Goal: Information Seeking & Learning: Learn about a topic

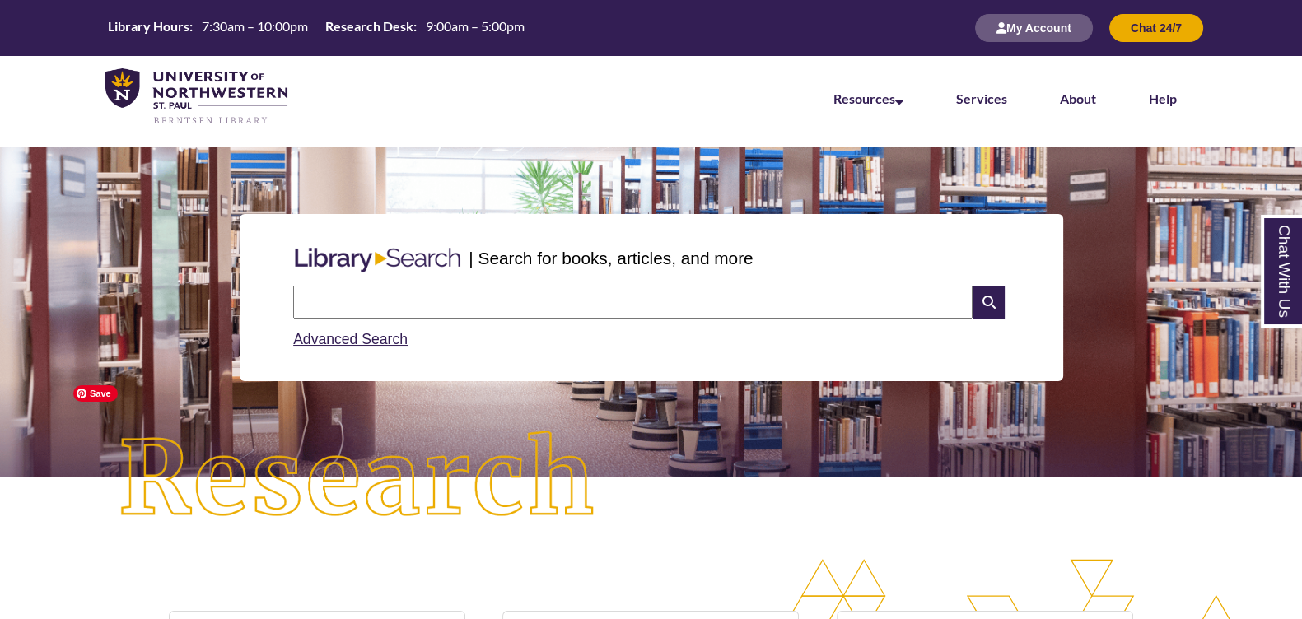
scroll to position [411, 0]
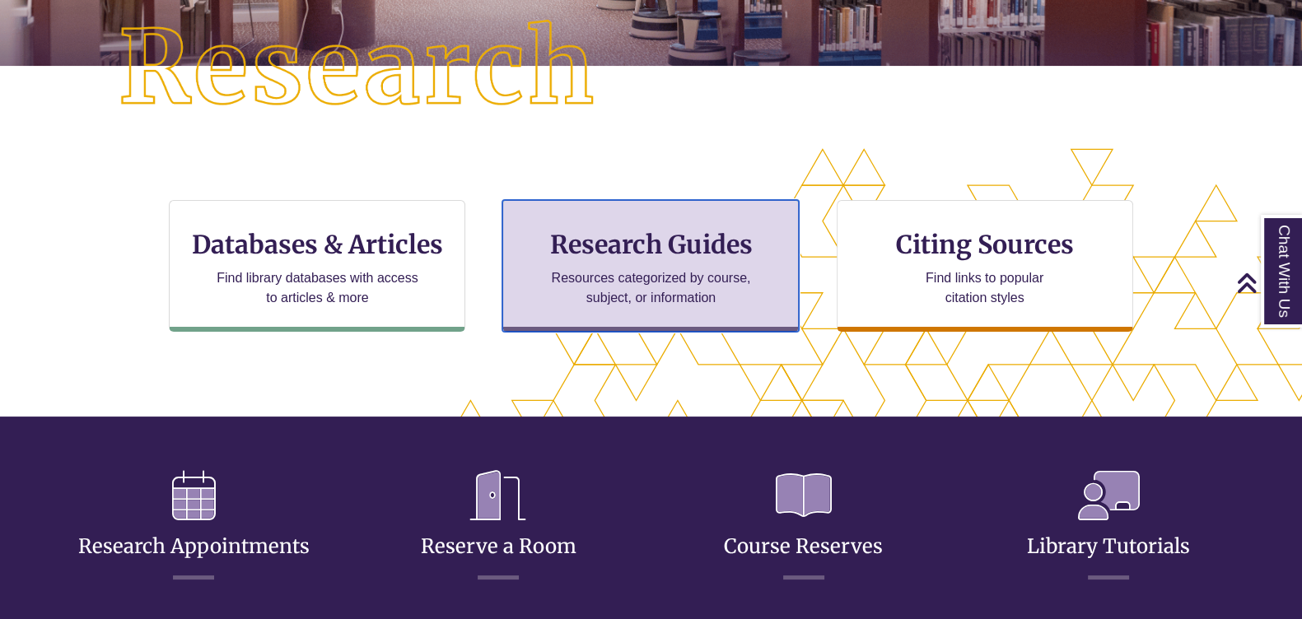
click at [671, 250] on h3 "Research Guides" at bounding box center [650, 244] width 268 height 31
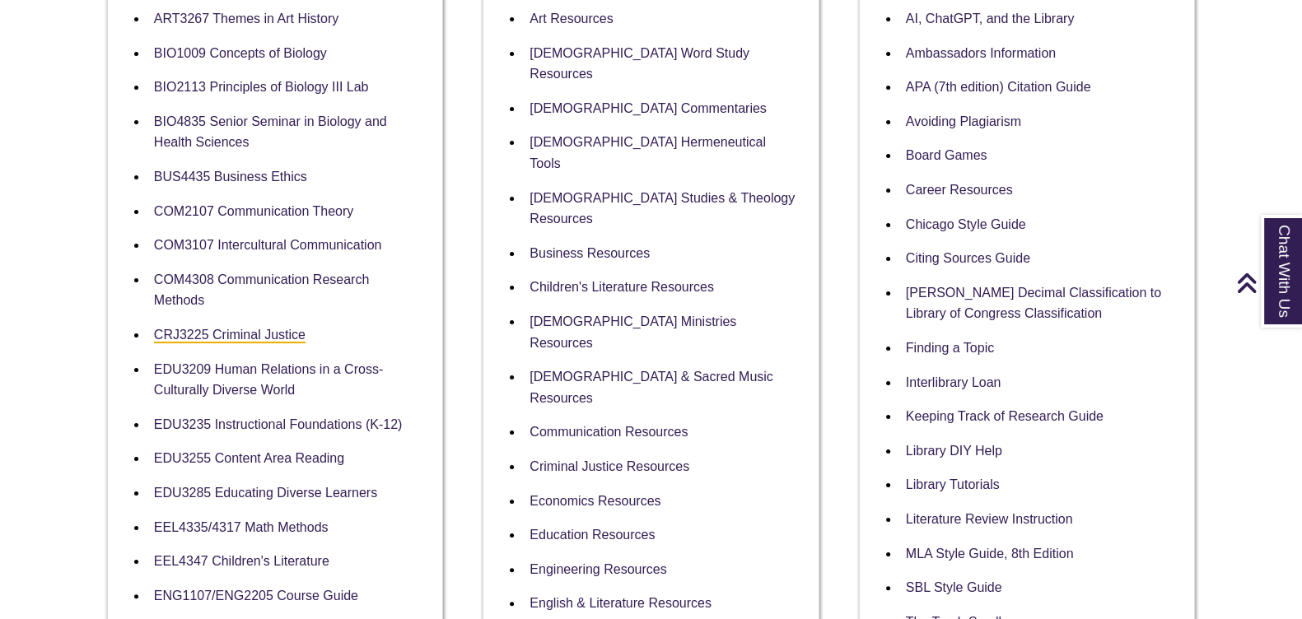
scroll to position [515, 0]
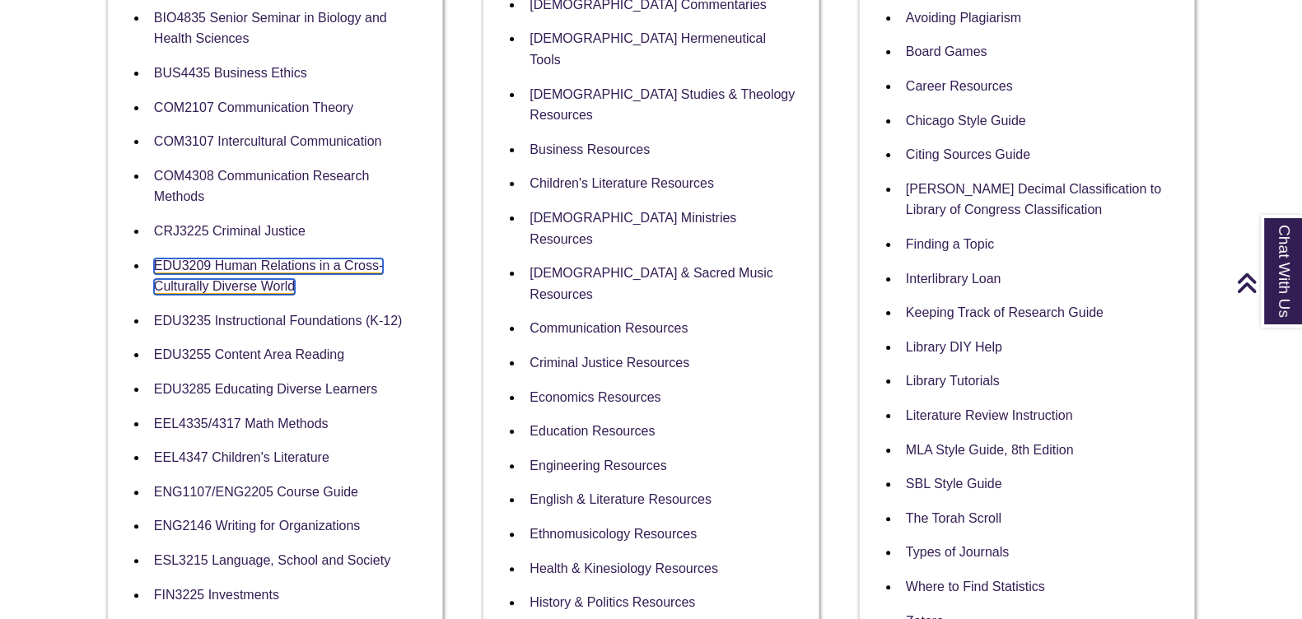
click at [212, 263] on link "EDU3209 Human Relations in a Cross-Culturally Diverse World" at bounding box center [268, 277] width 229 height 37
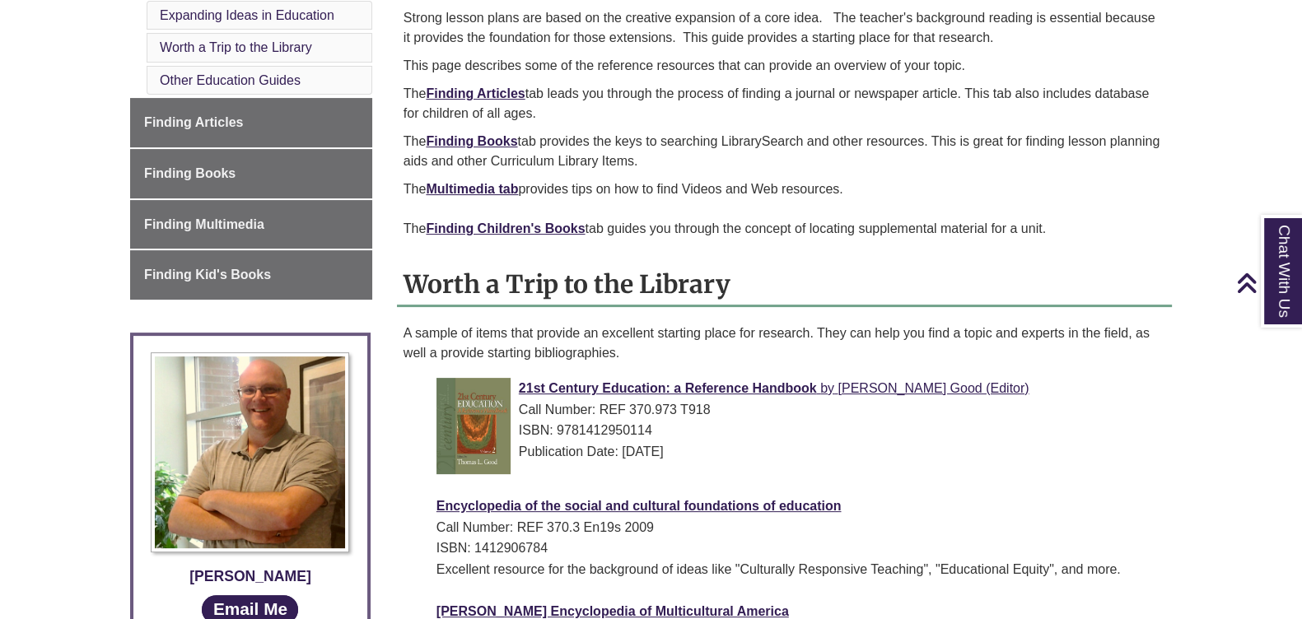
scroll to position [411, 0]
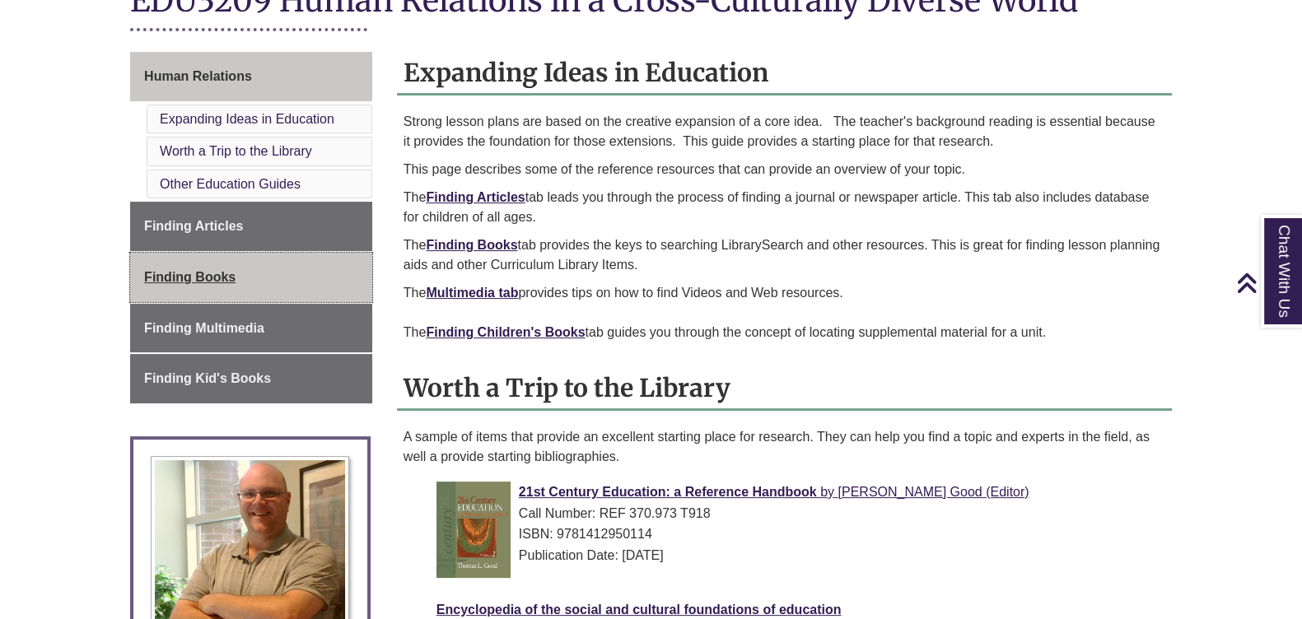
click at [259, 272] on link "Finding Books" at bounding box center [251, 277] width 242 height 49
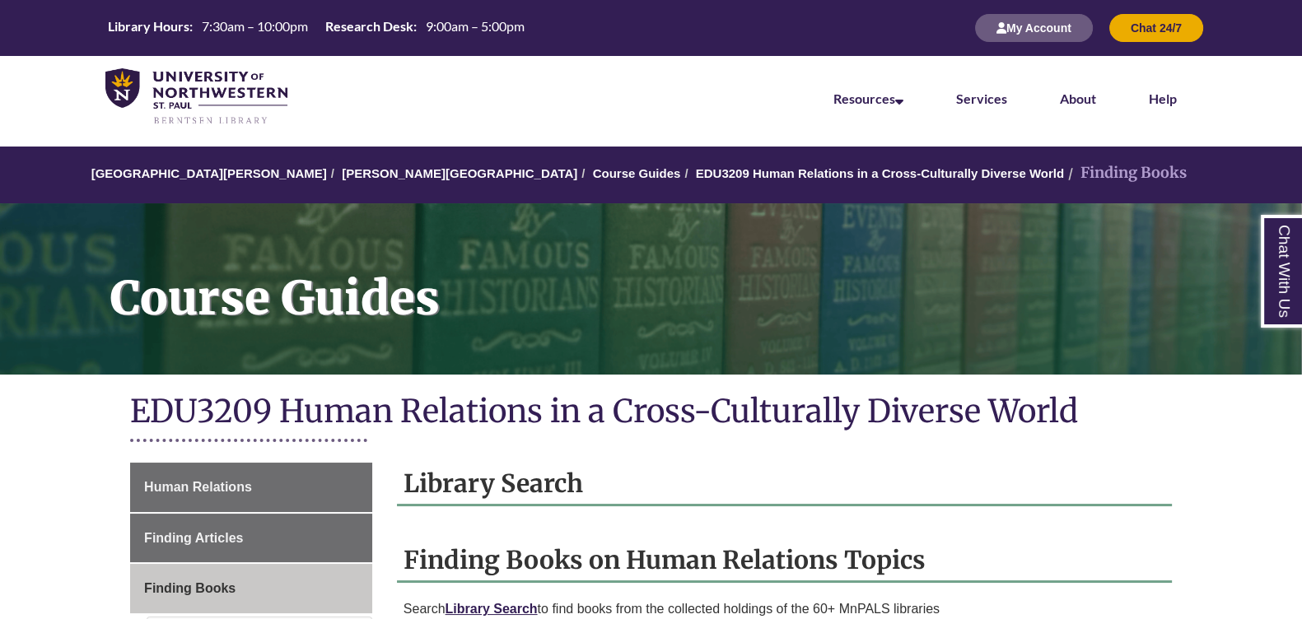
scroll to position [102, 0]
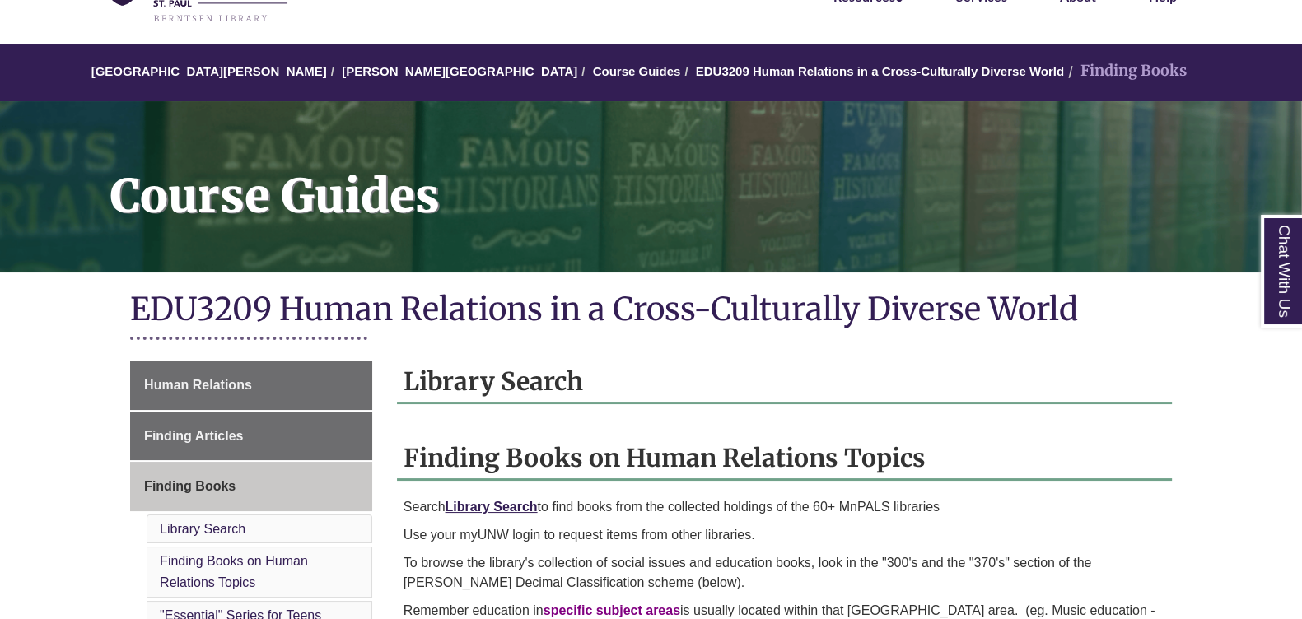
click at [567, 375] on h2 "Library Search" at bounding box center [784, 383] width 775 height 44
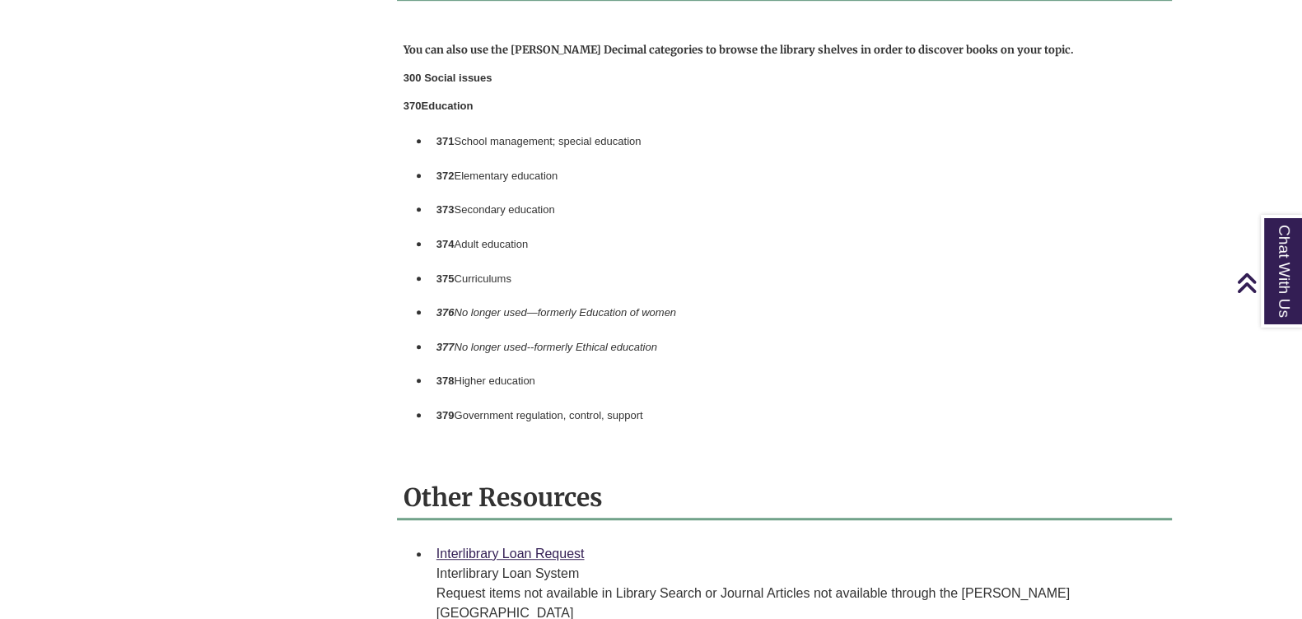
scroll to position [1440, 0]
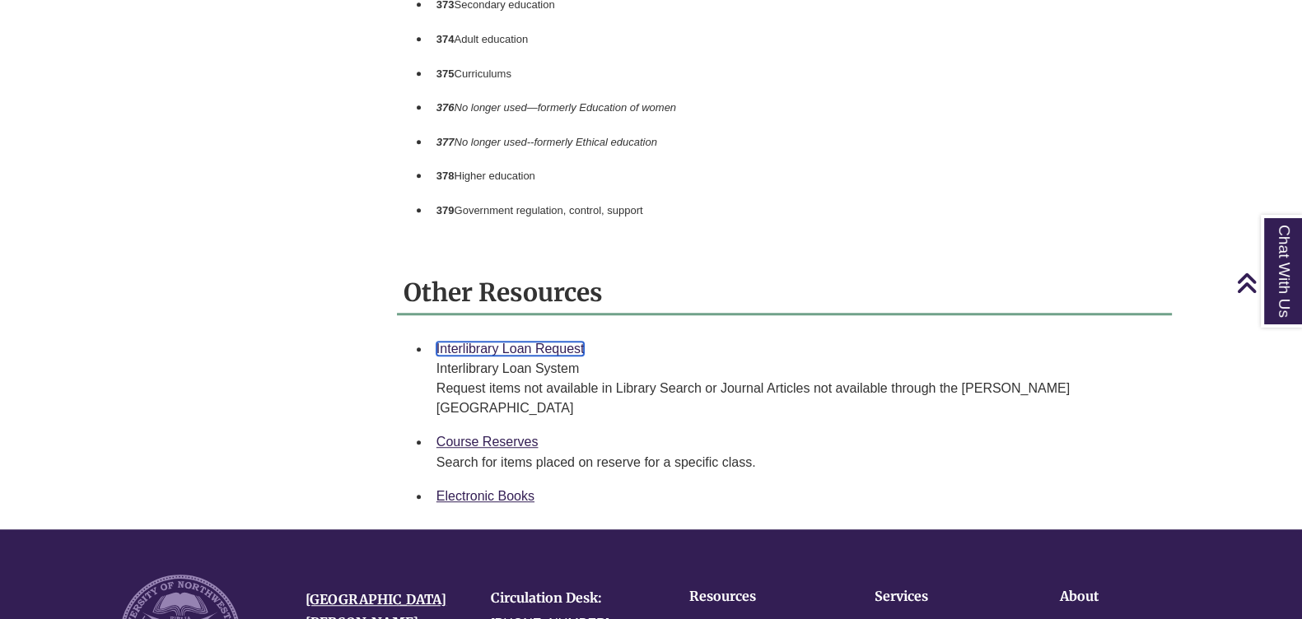
click at [558, 356] on link "Interlibrary Loan Request" at bounding box center [510, 349] width 148 height 14
click at [490, 442] on link "Course Reserves" at bounding box center [487, 442] width 102 height 14
click at [473, 494] on link "Electronic Books" at bounding box center [485, 496] width 98 height 14
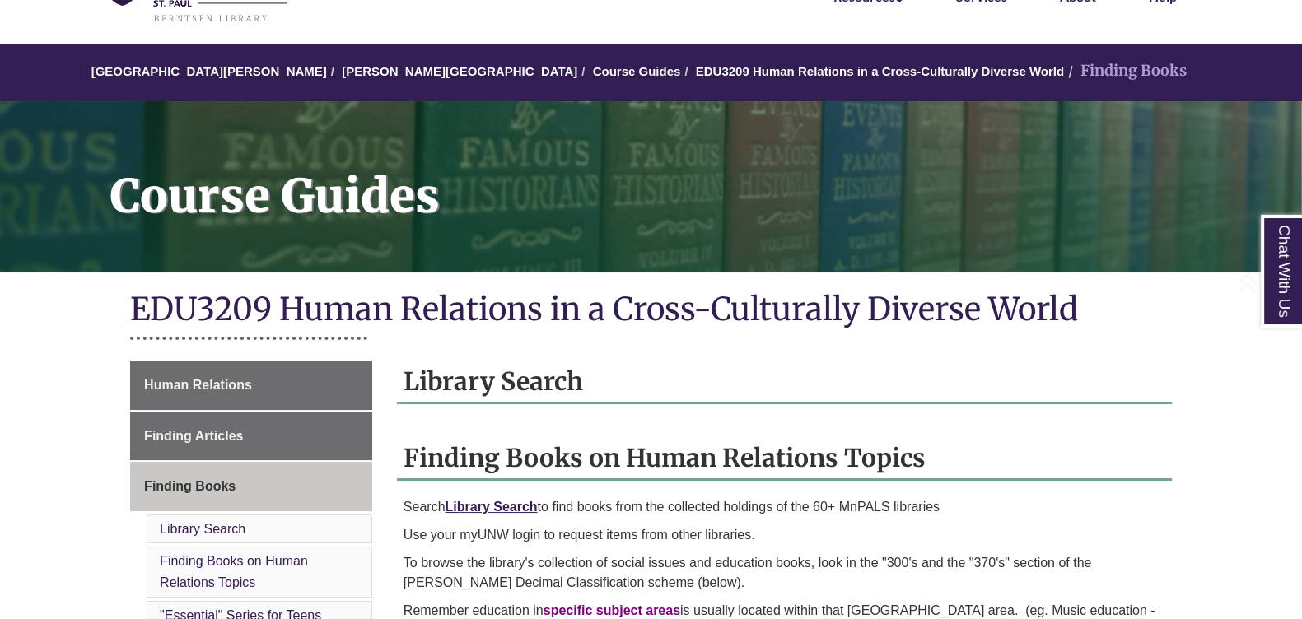
scroll to position [205, 0]
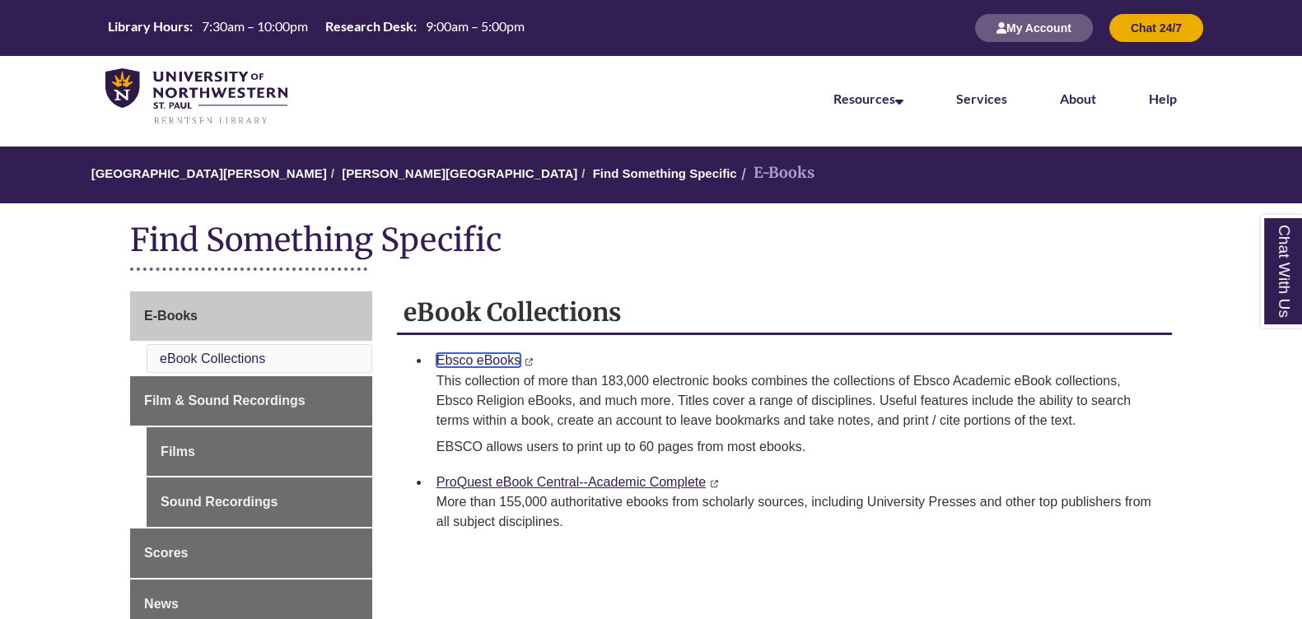
click at [473, 360] on link "Ebsco eBooks" at bounding box center [478, 360] width 84 height 14
drag, startPoint x: 202, startPoint y: 89, endPoint x: 238, endPoint y: 93, distance: 36.5
click at [202, 91] on img at bounding box center [196, 97] width 182 height 58
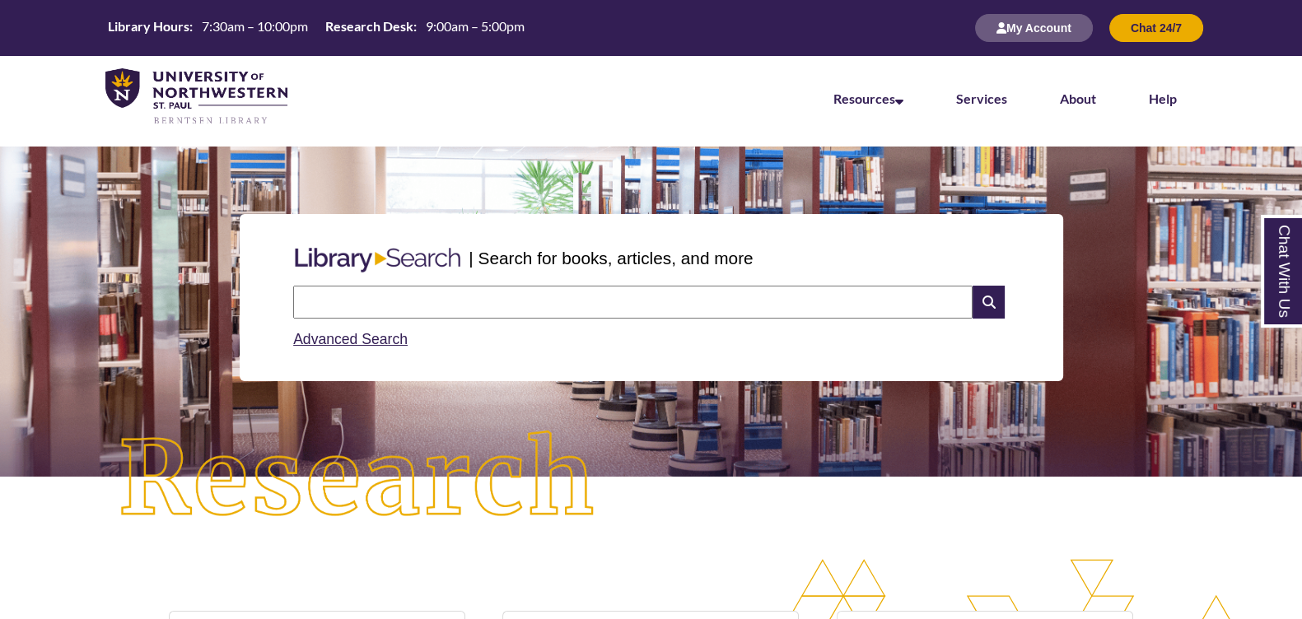
click at [492, 301] on input "text" at bounding box center [632, 302] width 679 height 33
click at [977, 308] on icon at bounding box center [987, 302] width 31 height 33
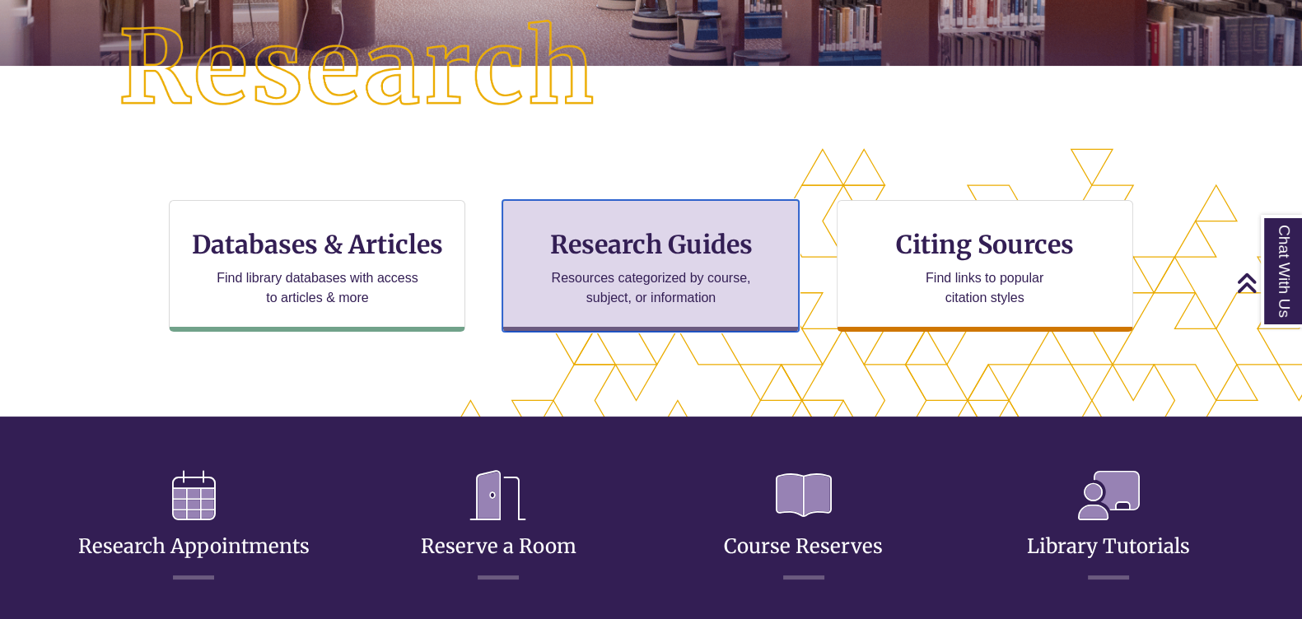
click at [630, 285] on p "Resources categorized by course, subject, or information" at bounding box center [650, 288] width 215 height 40
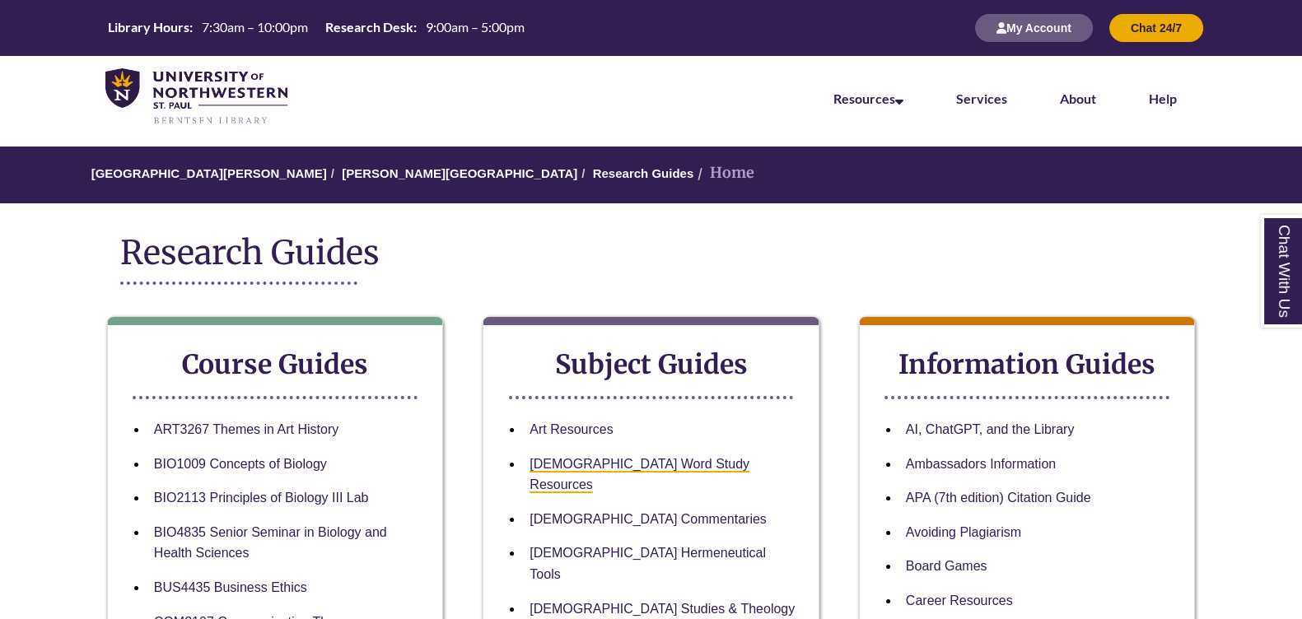
scroll to position [205, 0]
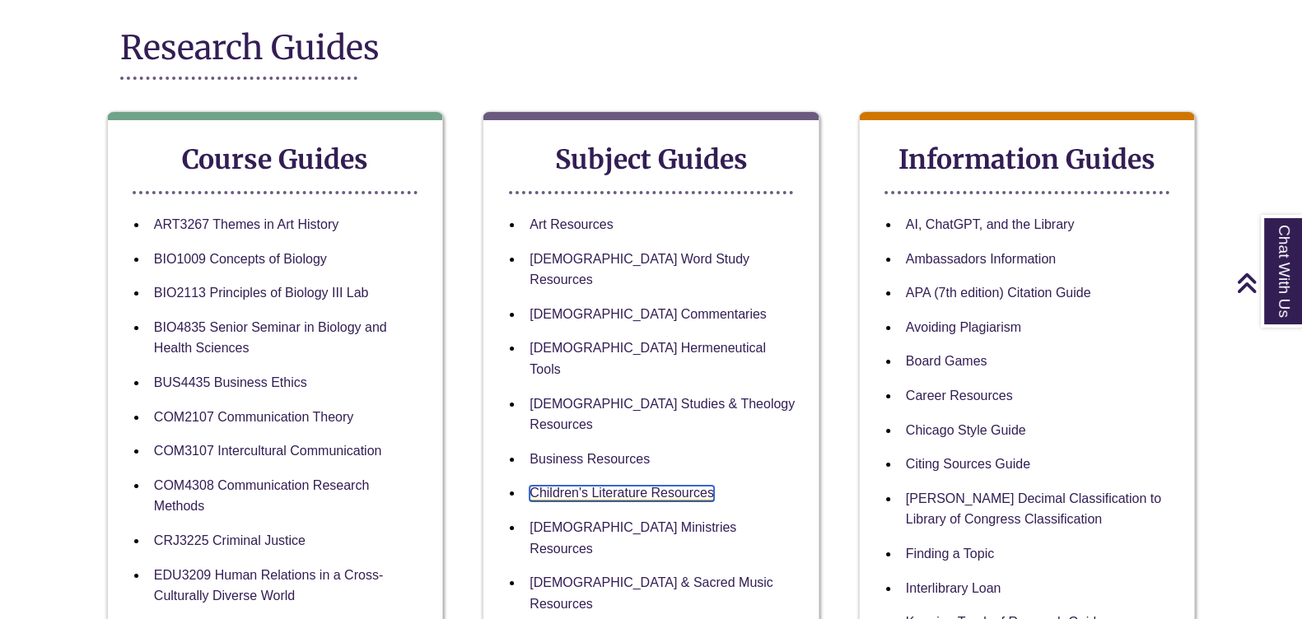
click at [659, 486] on link "Children's Literature Resources" at bounding box center [621, 494] width 184 height 16
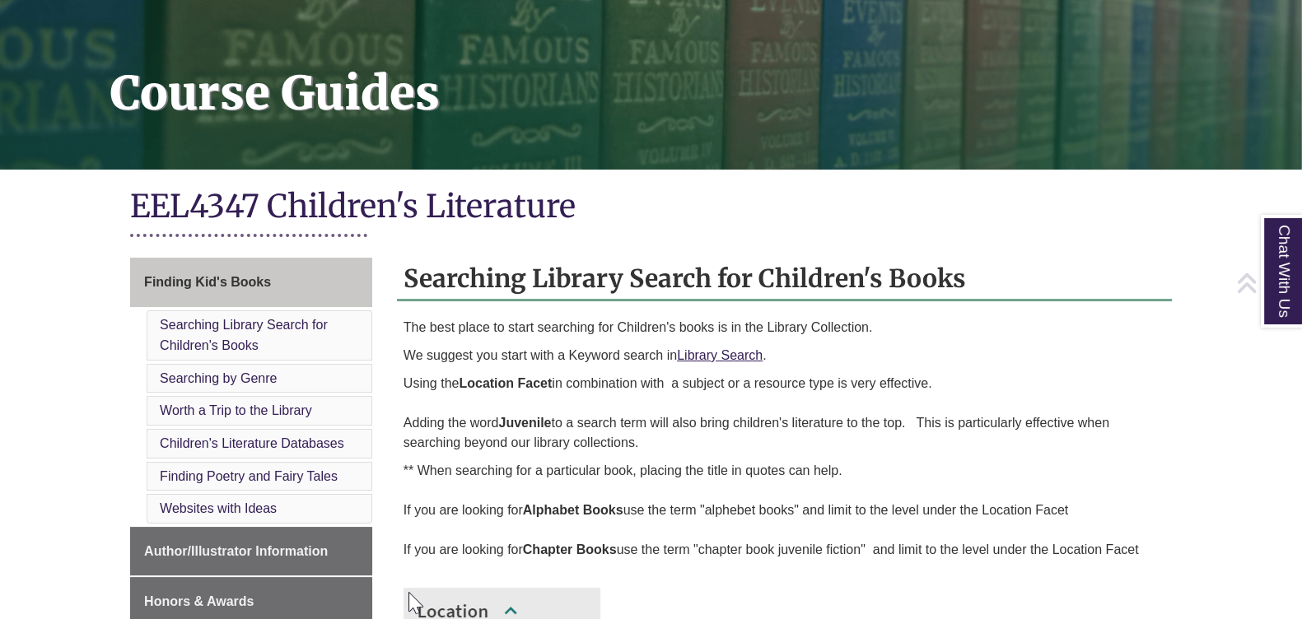
scroll to position [309, 0]
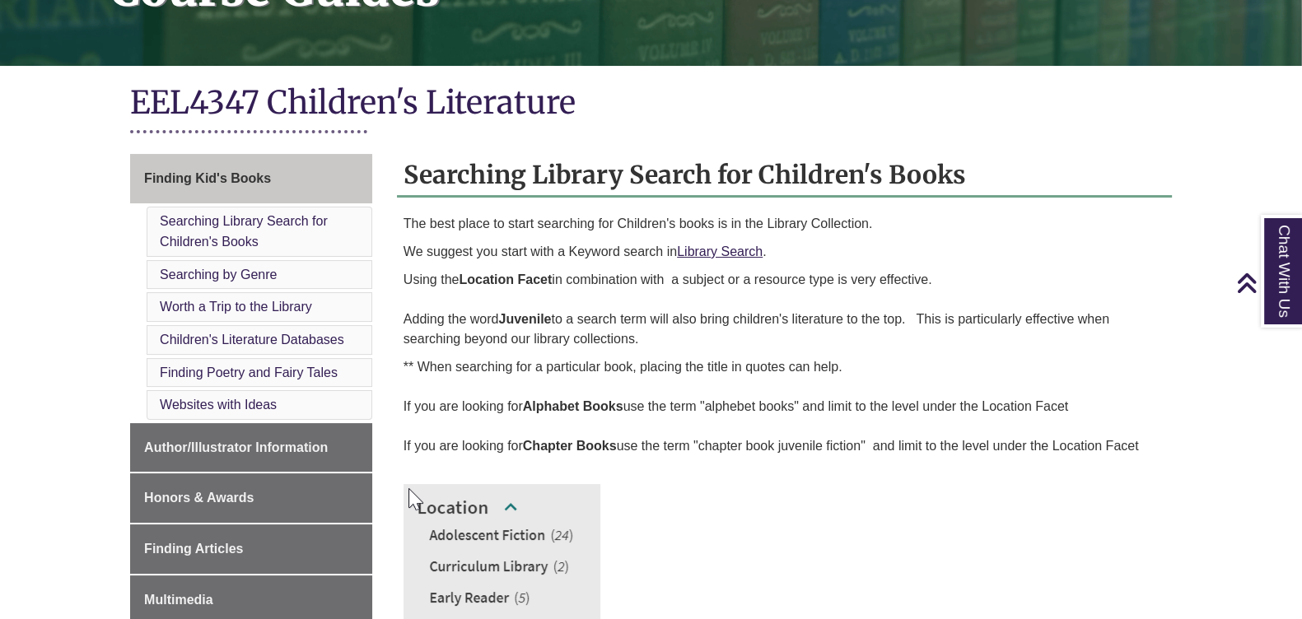
drag, startPoint x: 408, startPoint y: 219, endPoint x: 657, endPoint y: 336, distance: 275.5
click at [657, 336] on div "The best place to start searching for Children's books is in the Library Collec…" at bounding box center [784, 476] width 762 height 524
click at [577, 335] on p "Using the Location Facet in combination with a subject or a resource type is ve…" at bounding box center [784, 309] width 762 height 79
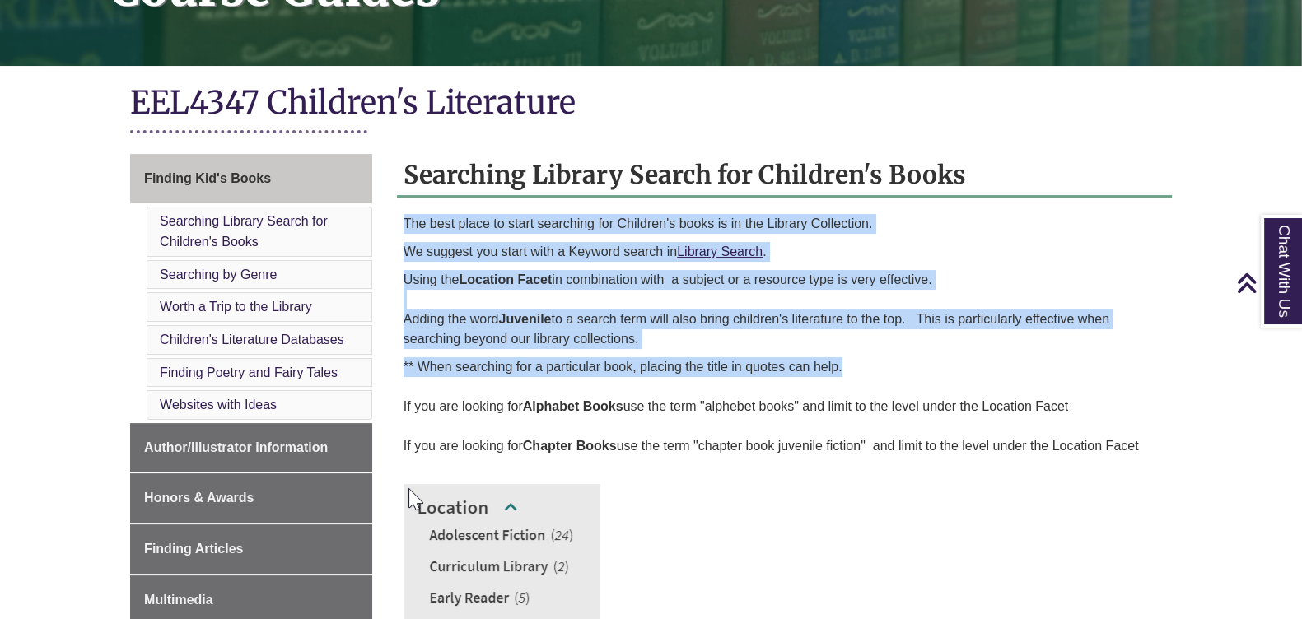
drag, startPoint x: 403, startPoint y: 217, endPoint x: 874, endPoint y: 368, distance: 494.5
click at [874, 368] on div "The best place to start searching for Children's books is in the Library Collec…" at bounding box center [784, 476] width 762 height 524
copy div "The best place to start searching for Children's books is in the Library Collec…"
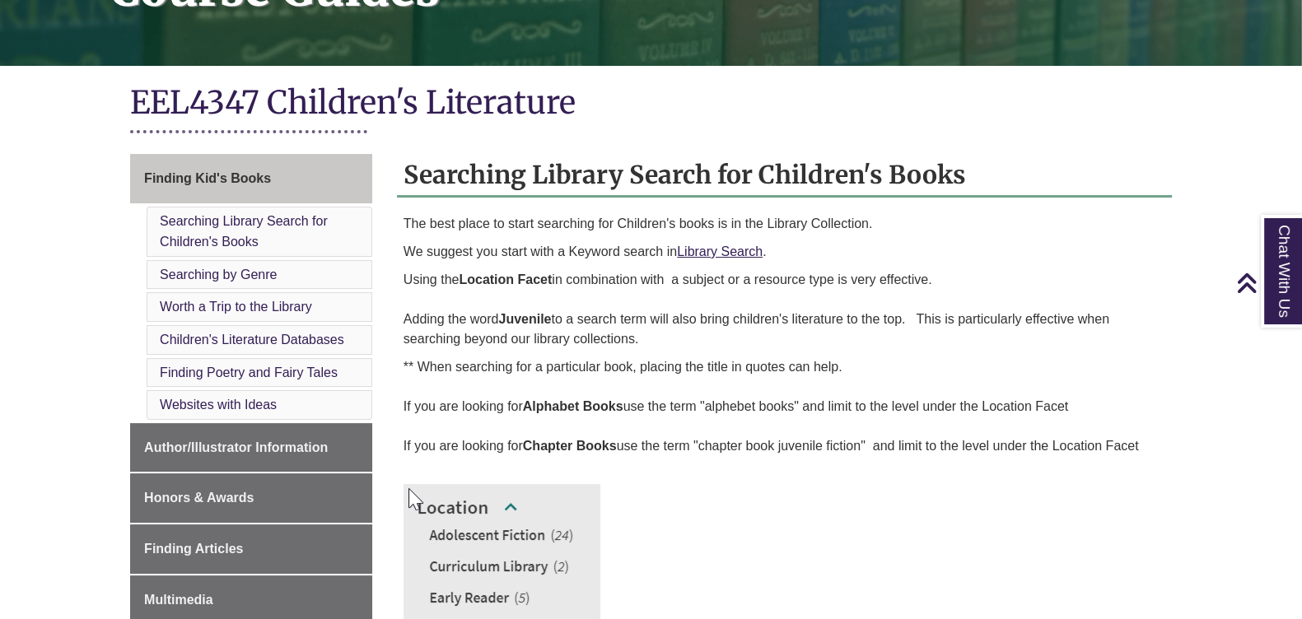
click at [832, 119] on h1 "EEL4347 Children's Literature" at bounding box center [651, 104] width 1042 height 44
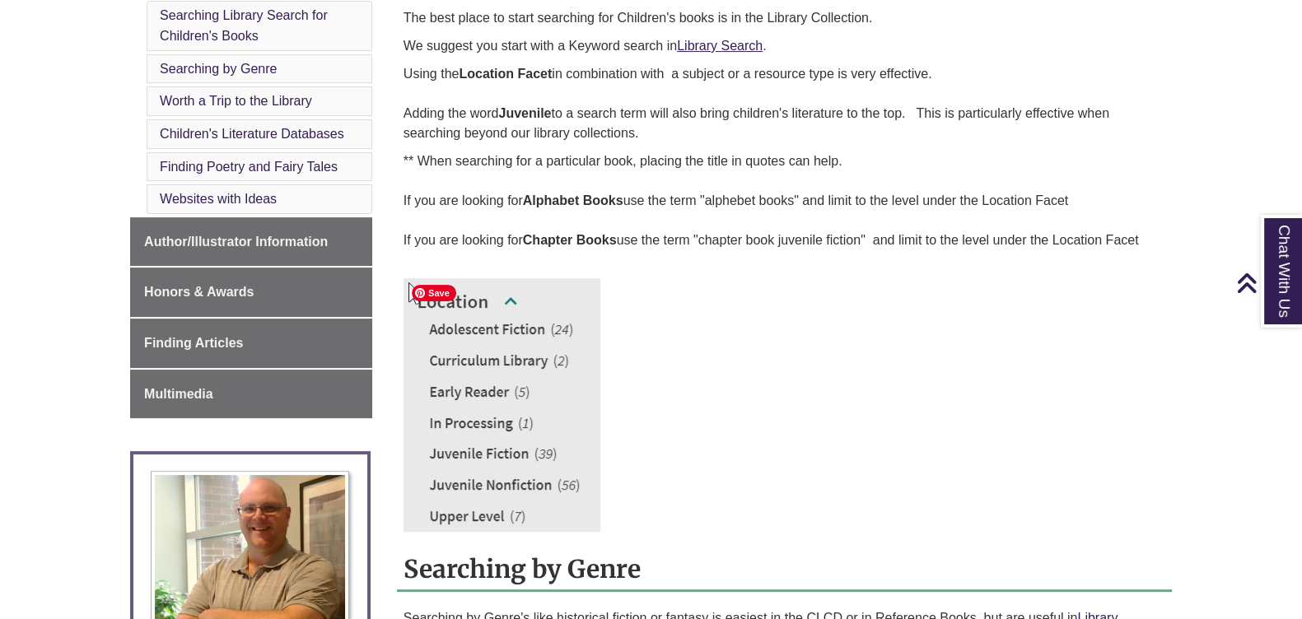
scroll to position [618, 0]
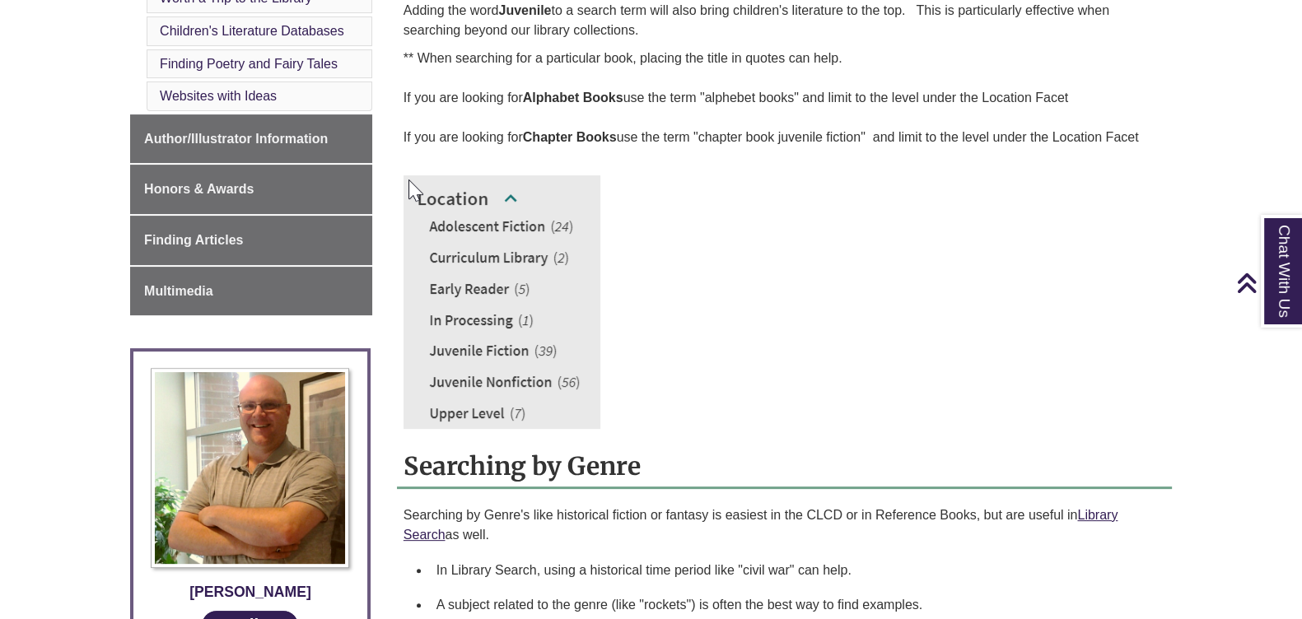
drag, startPoint x: 1155, startPoint y: 129, endPoint x: 883, endPoint y: 142, distance: 272.9
click at [883, 142] on p "** When searching for a particular book, placing the title in quotes can help. …" at bounding box center [784, 98] width 762 height 99
copy p "and limit to the level under the Location Facet"
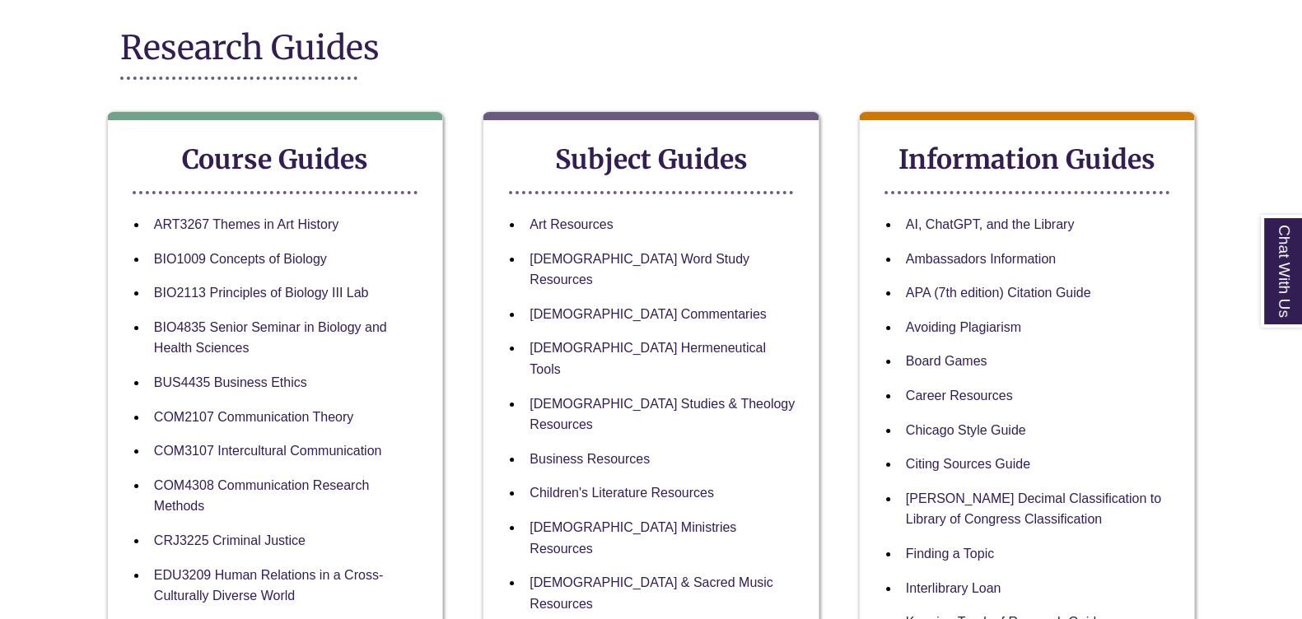
scroll to position [309, 0]
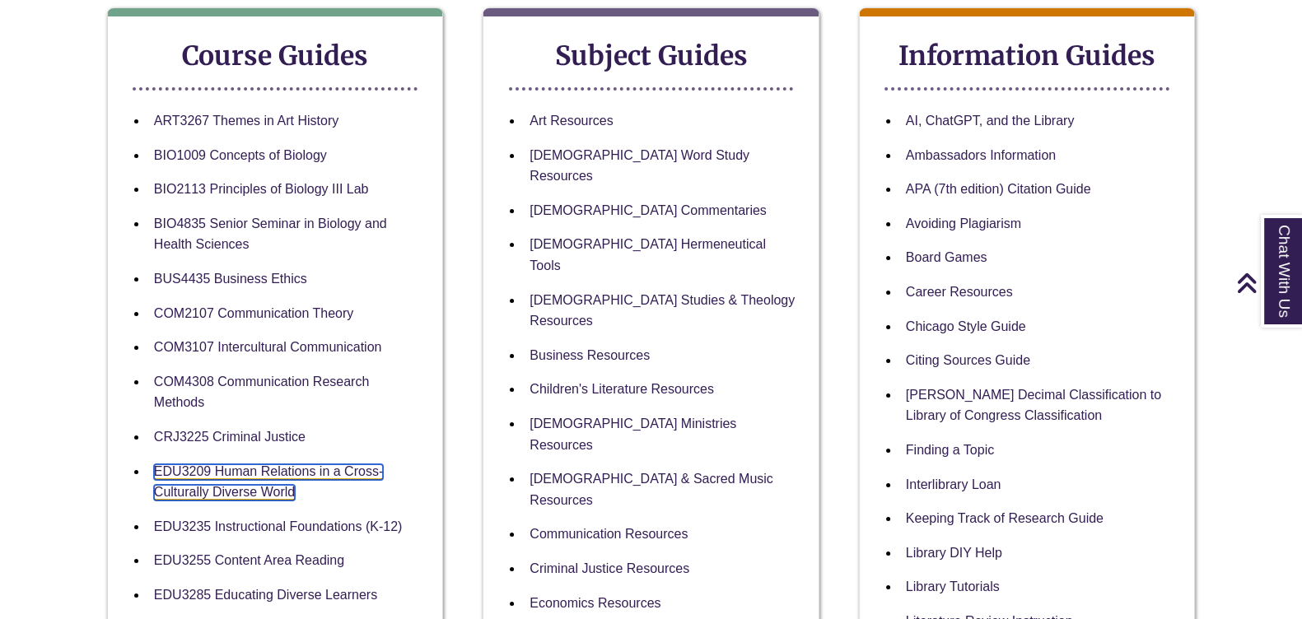
click at [247, 468] on link "EDU3209 Human Relations in a Cross-Culturally Diverse World" at bounding box center [268, 482] width 229 height 37
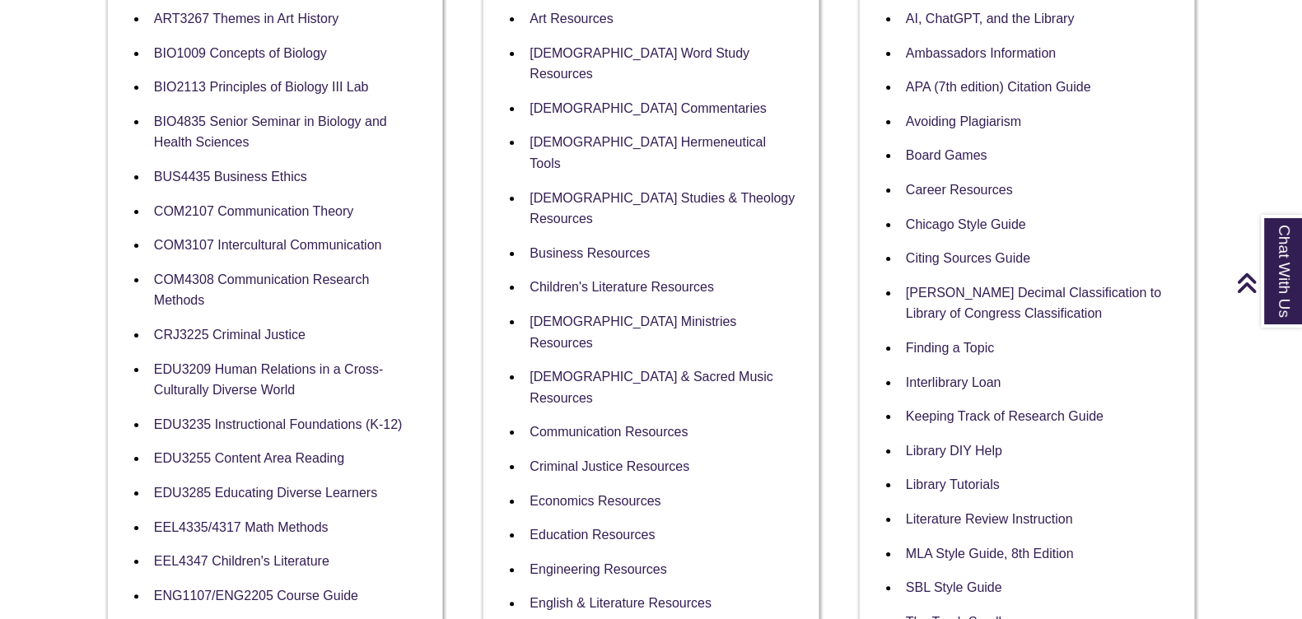
scroll to position [515, 0]
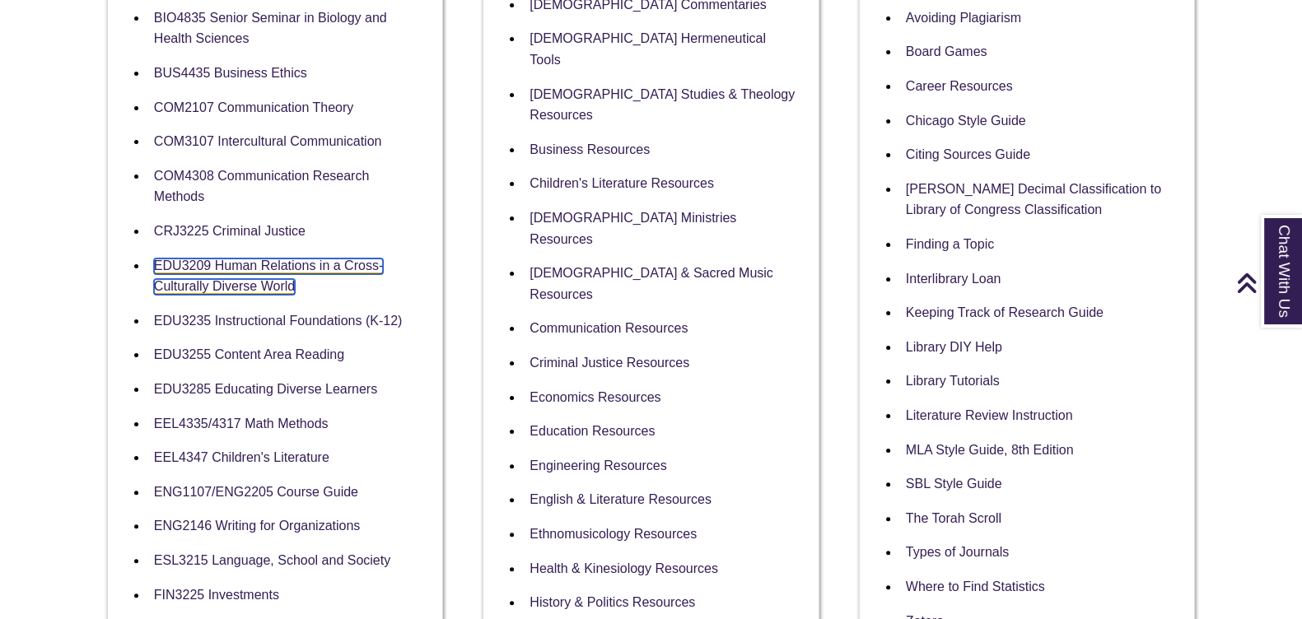
click at [238, 265] on link "EDU3209 Human Relations in a Cross-Culturally Diverse World" at bounding box center [268, 277] width 229 height 37
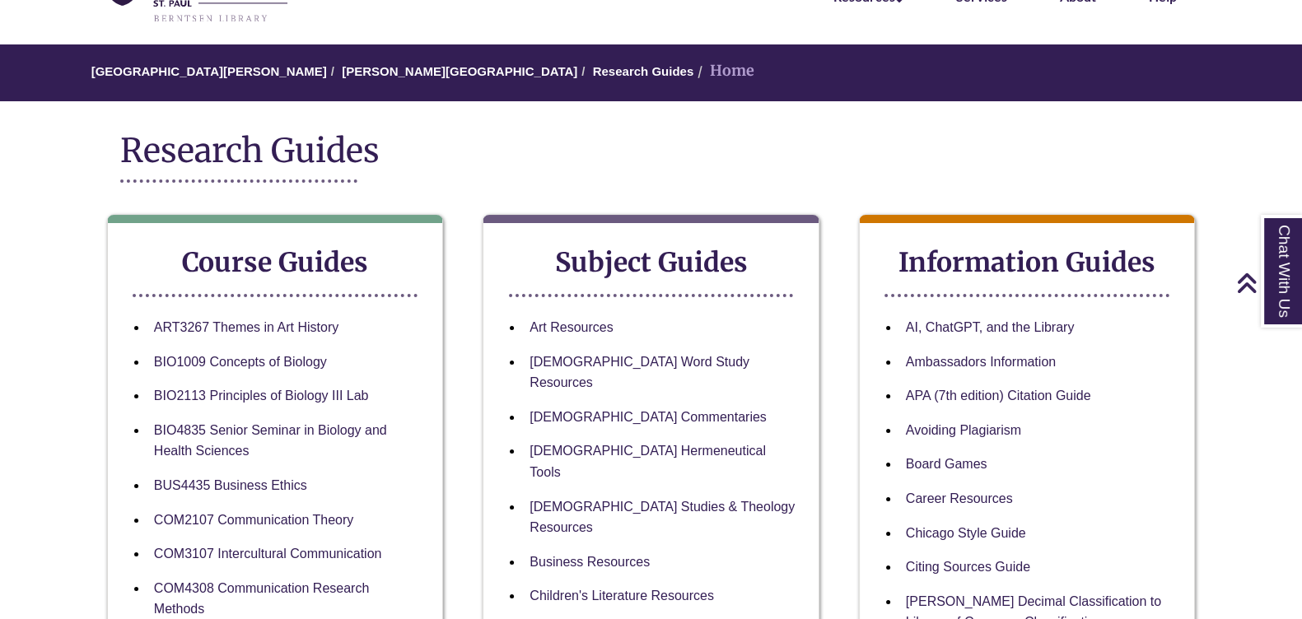
scroll to position [0, 0]
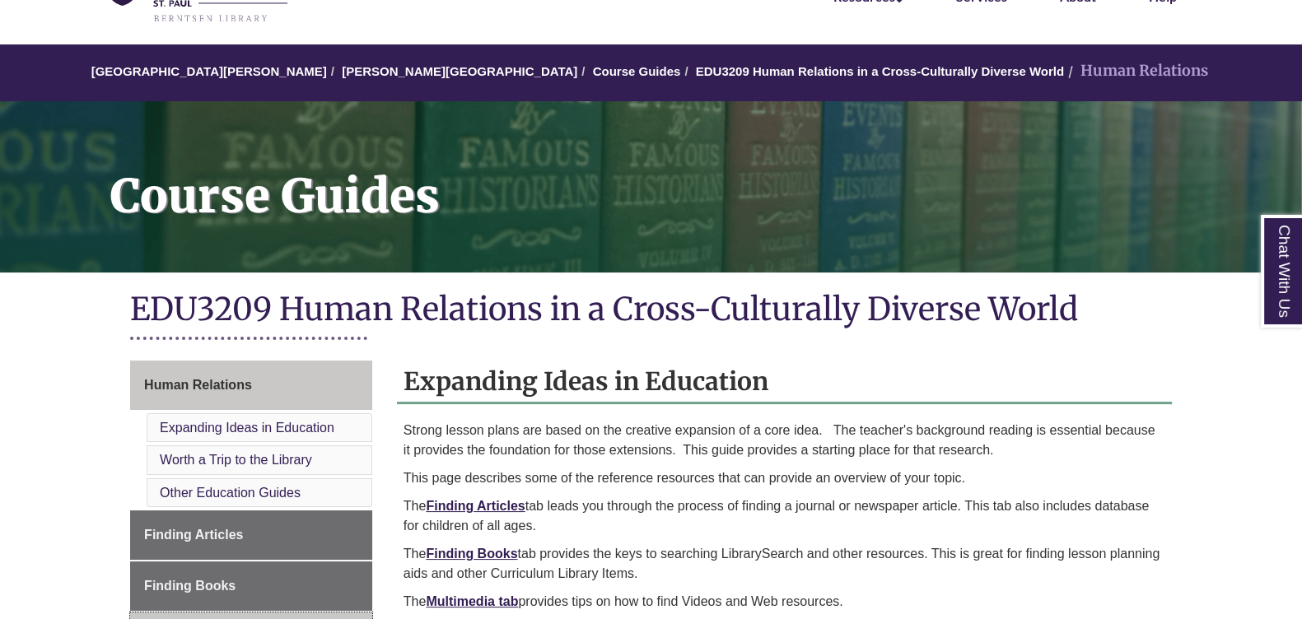
scroll to position [205, 0]
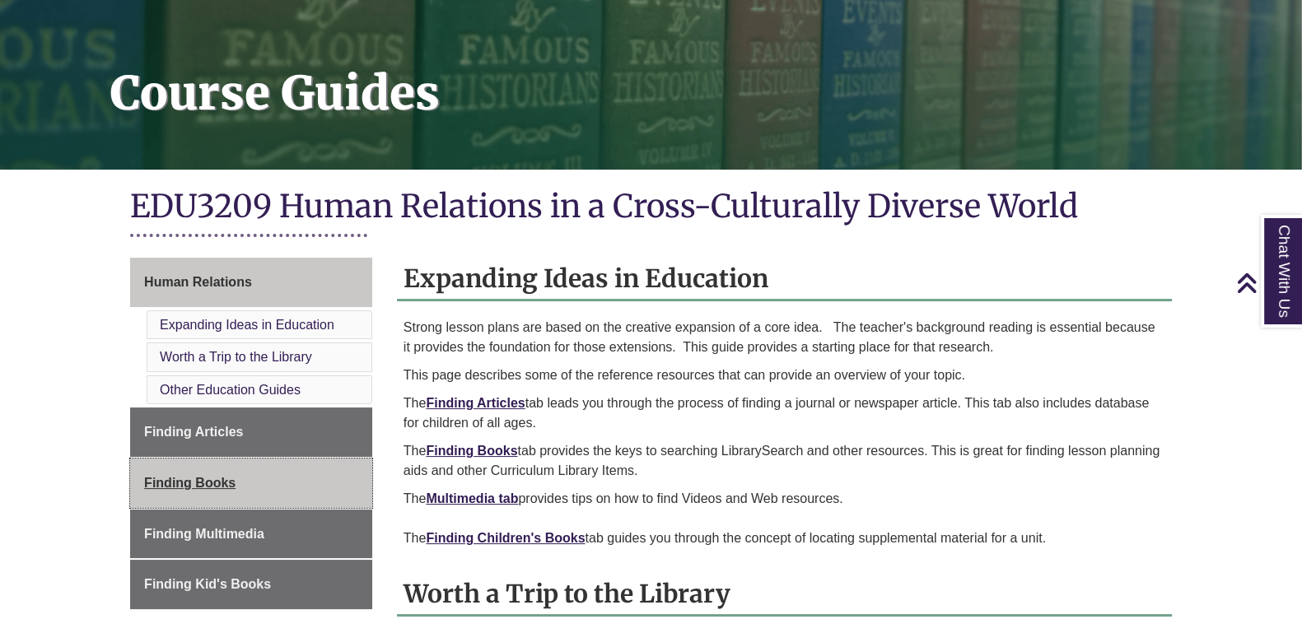
click at [227, 483] on span "Finding Books" at bounding box center [189, 483] width 91 height 14
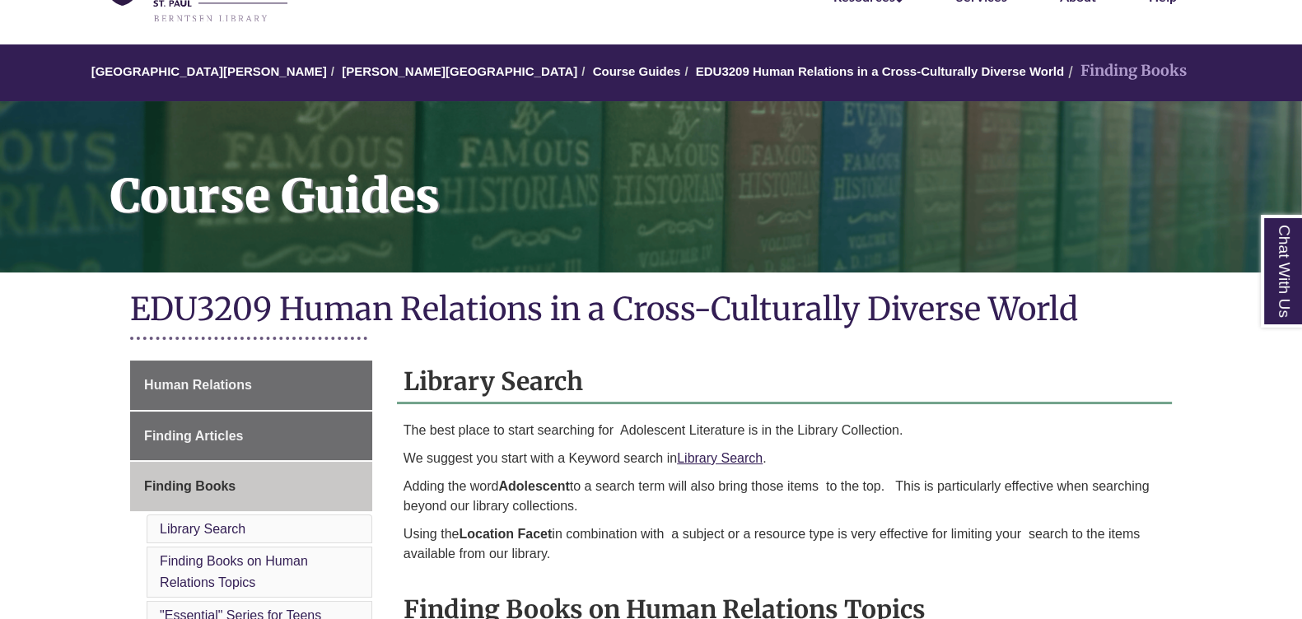
scroll to position [205, 0]
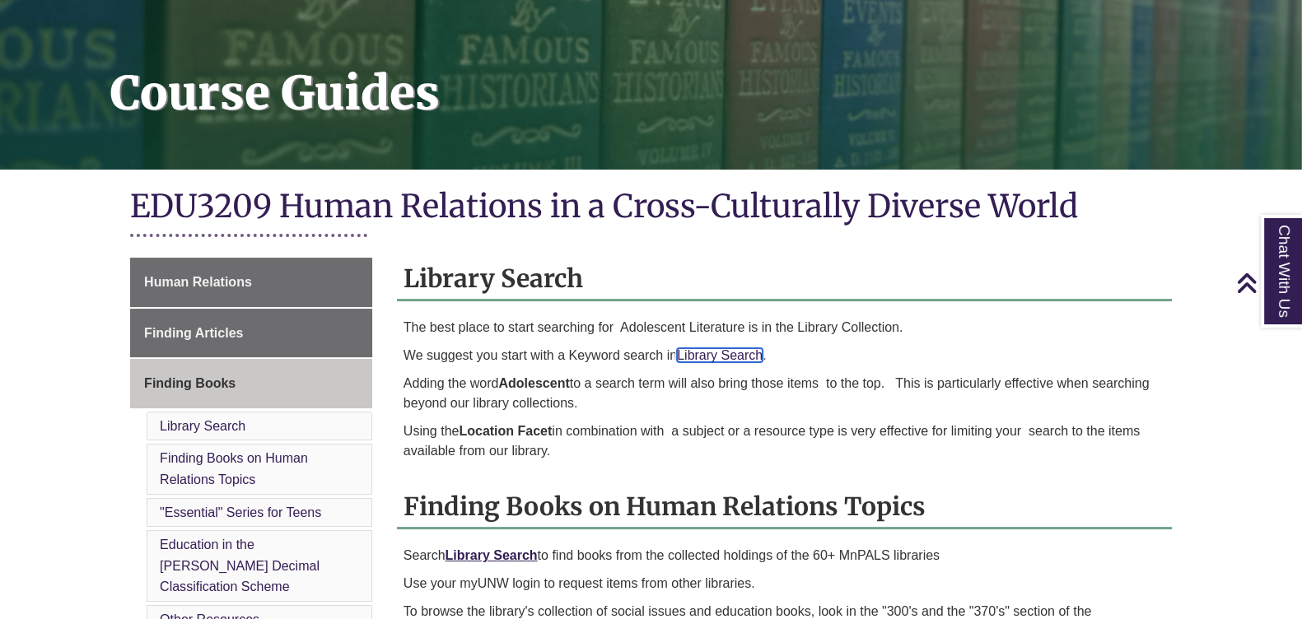
click at [712, 353] on link "Library Search" at bounding box center [720, 355] width 86 height 14
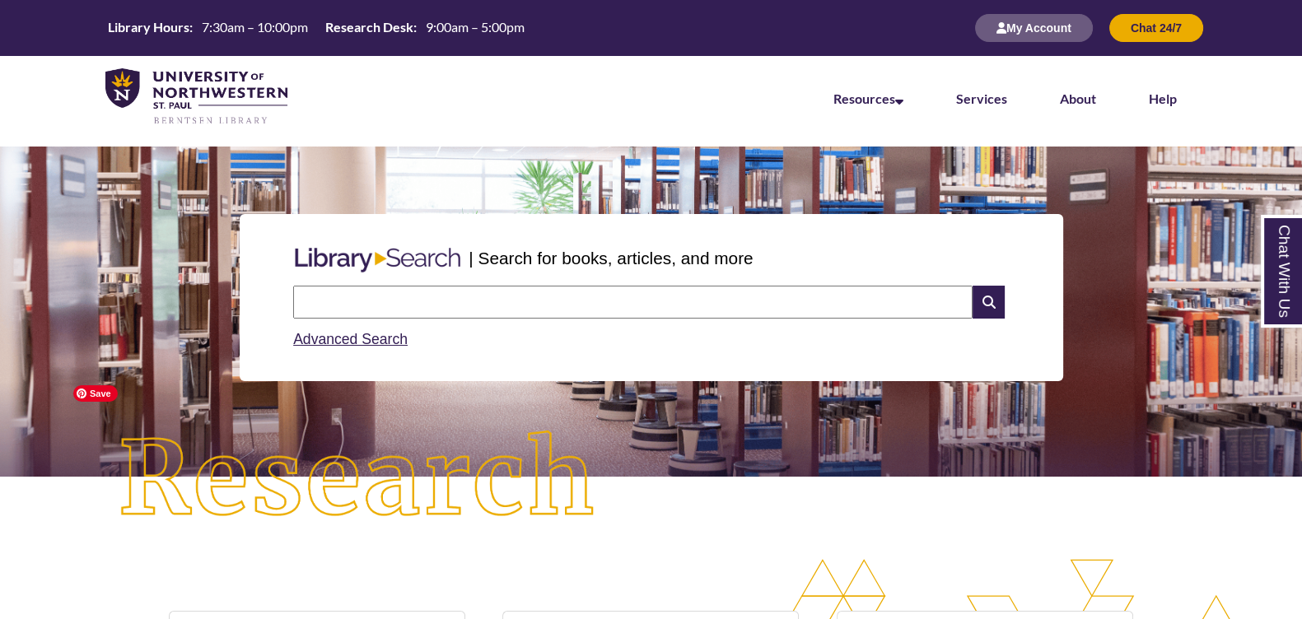
scroll to position [309, 0]
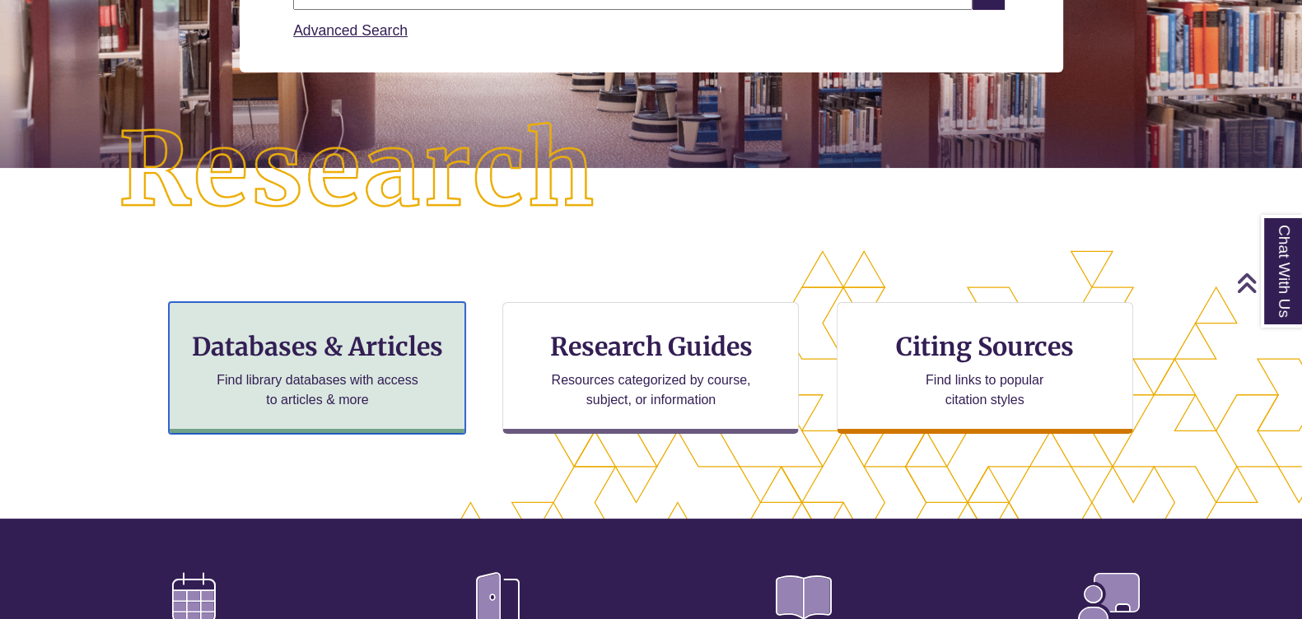
click at [380, 350] on h3 "Databases & Articles" at bounding box center [317, 346] width 268 height 31
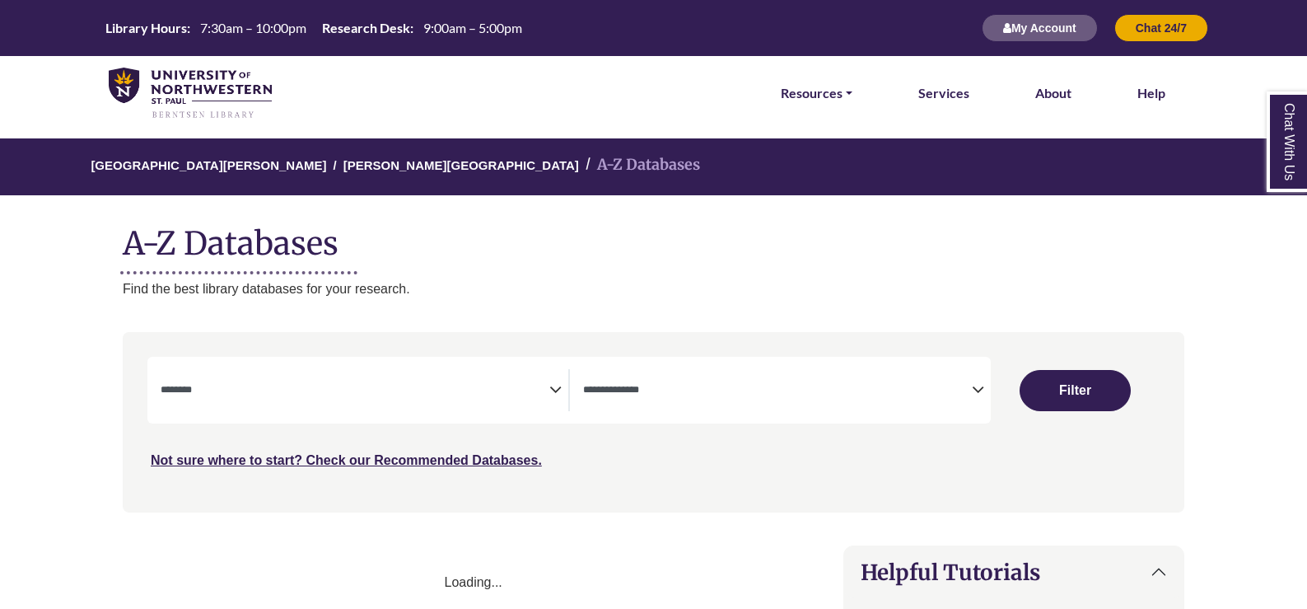
select select "Database Subject Filter"
select select "Database Types Filter"
select select "Database Subject Filter"
select select "Database Types Filter"
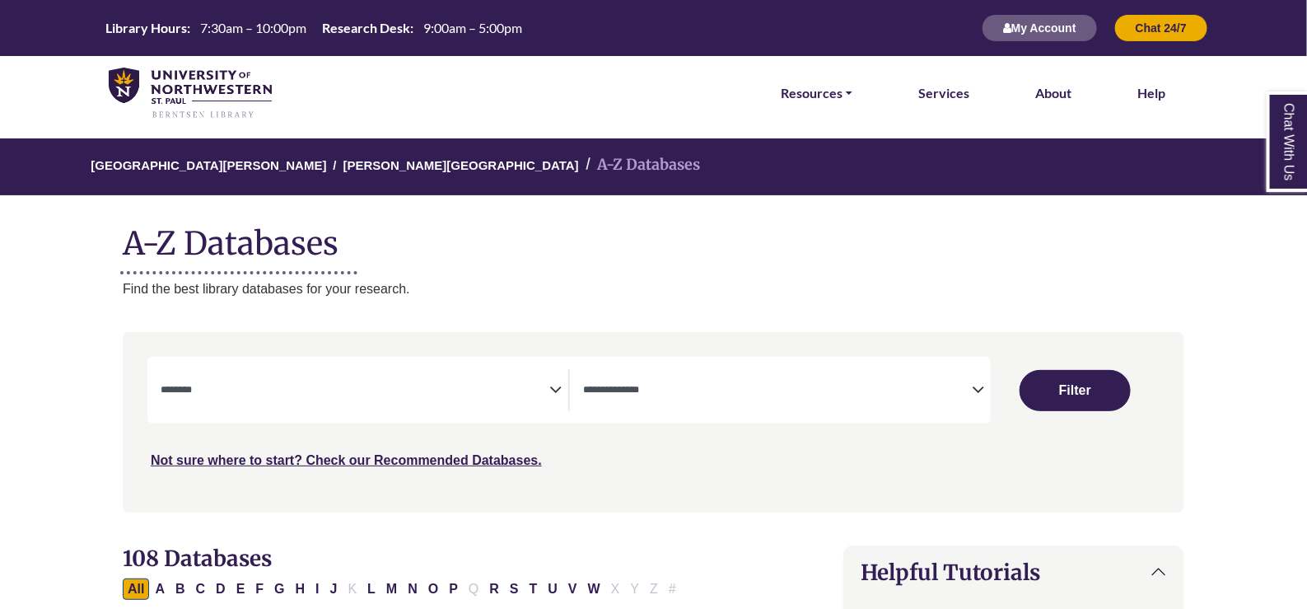
scroll to position [102, 0]
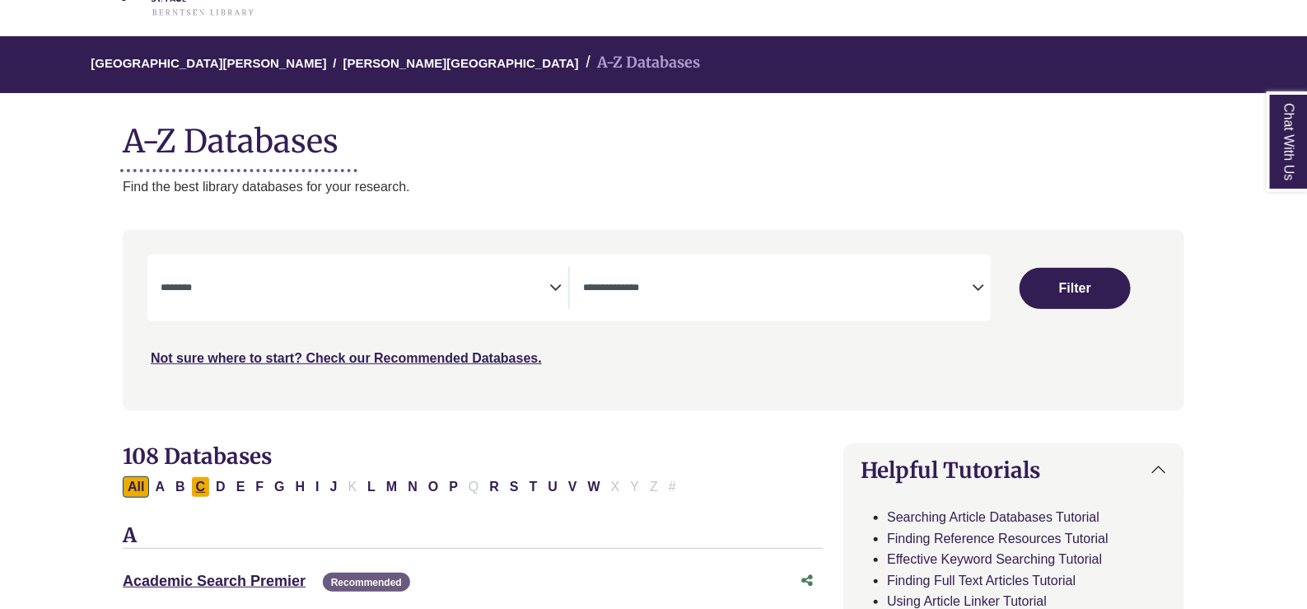
click at [208, 479] on button "C" at bounding box center [201, 486] width 20 height 21
select select "Database Subject Filter"
select select "Database Types Filter"
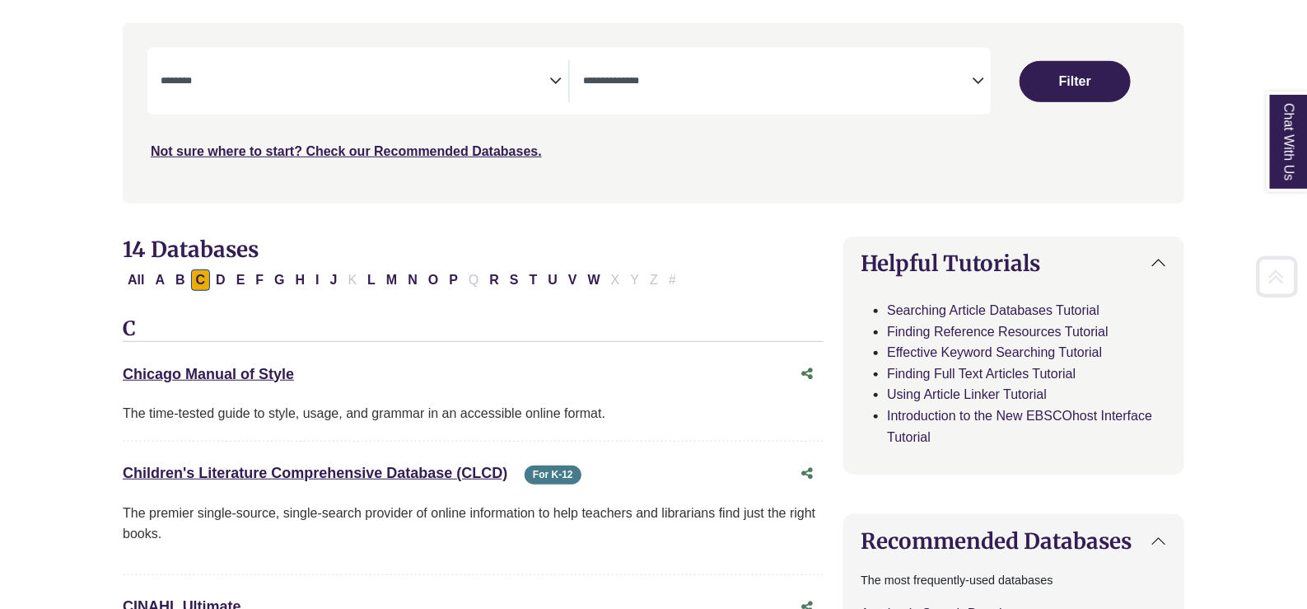
scroll to position [411, 0]
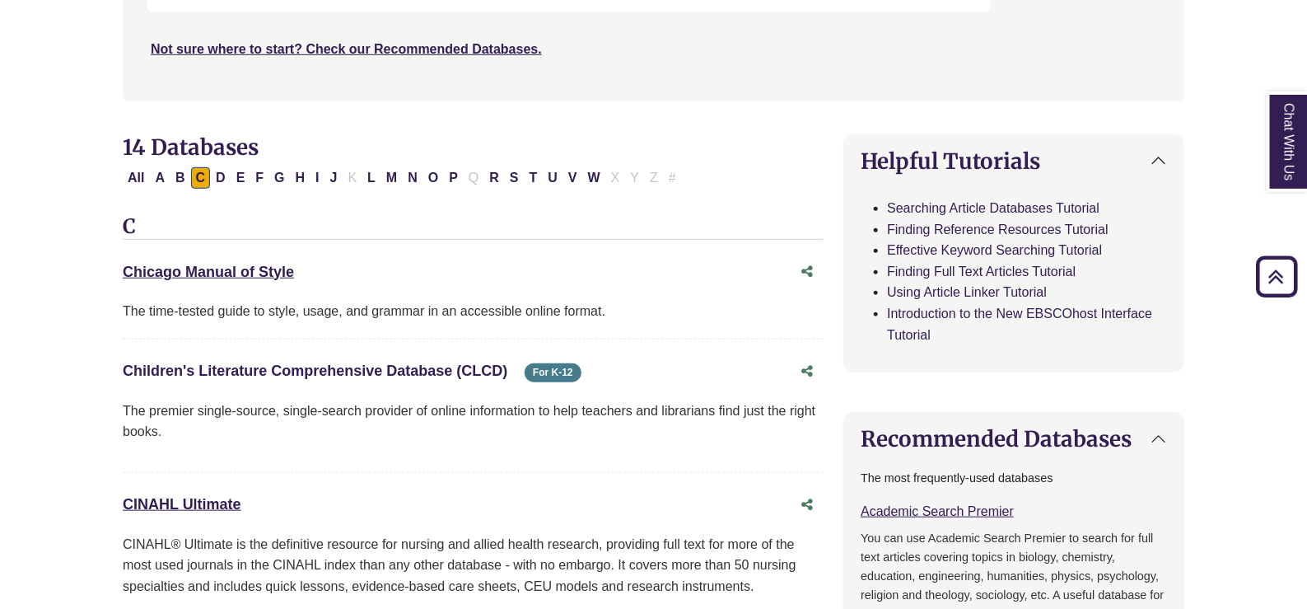
click at [248, 372] on link "Children's Literature Comprehensive Database (CLCD) This link opens in a new wi…" at bounding box center [315, 370] width 385 height 16
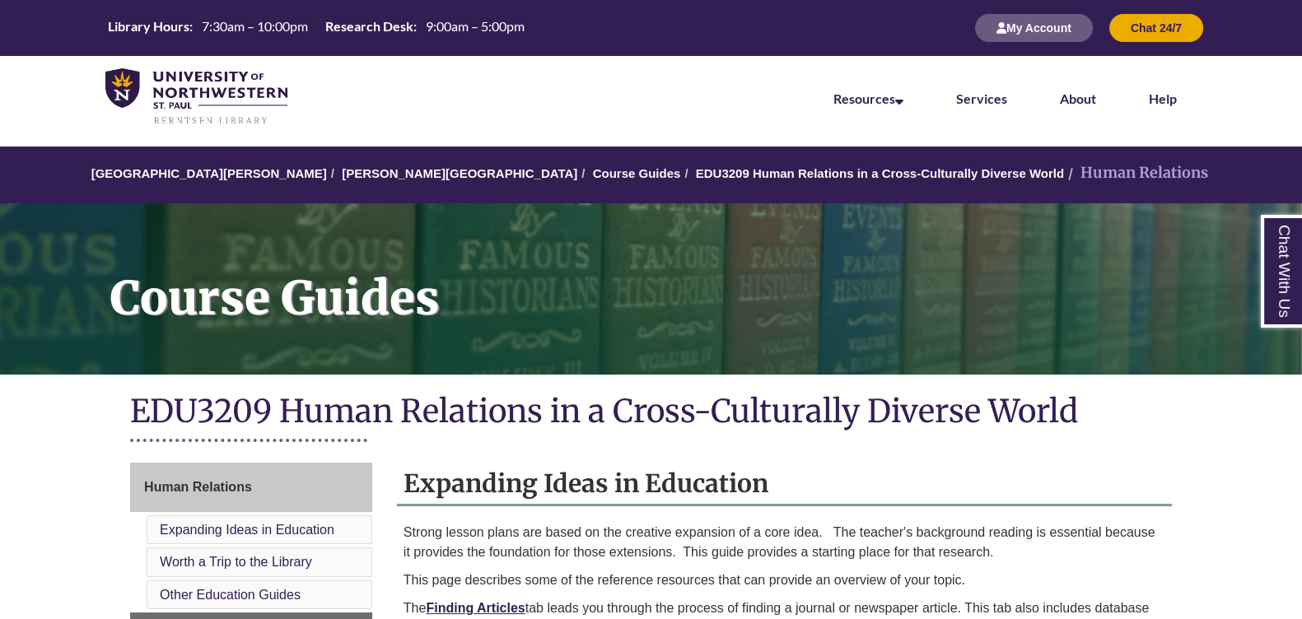
scroll to position [205, 0]
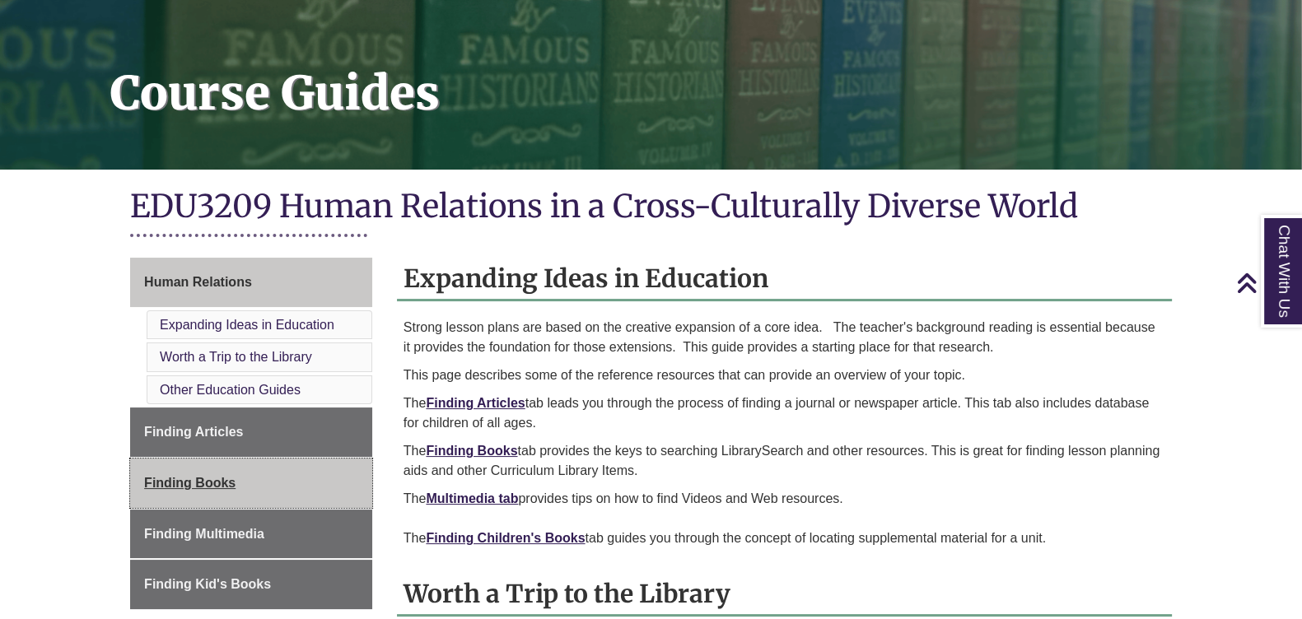
click at [336, 469] on link "Finding Books" at bounding box center [251, 483] width 242 height 49
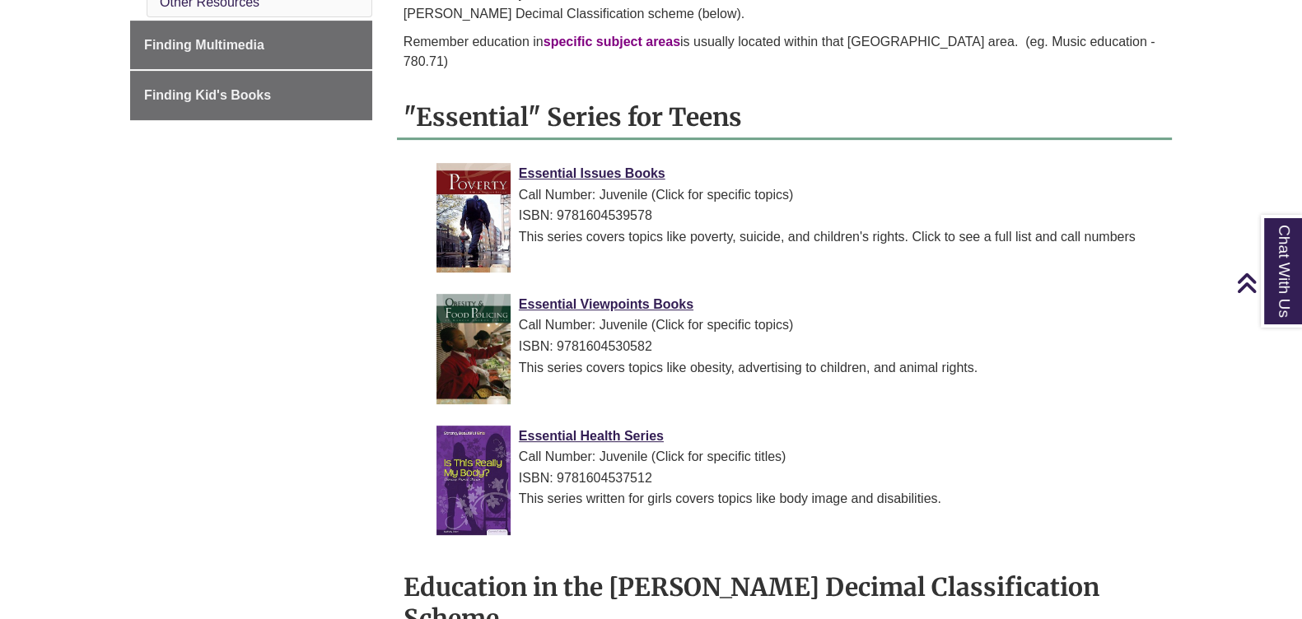
scroll to position [618, 0]
